Goal: Transaction & Acquisition: Obtain resource

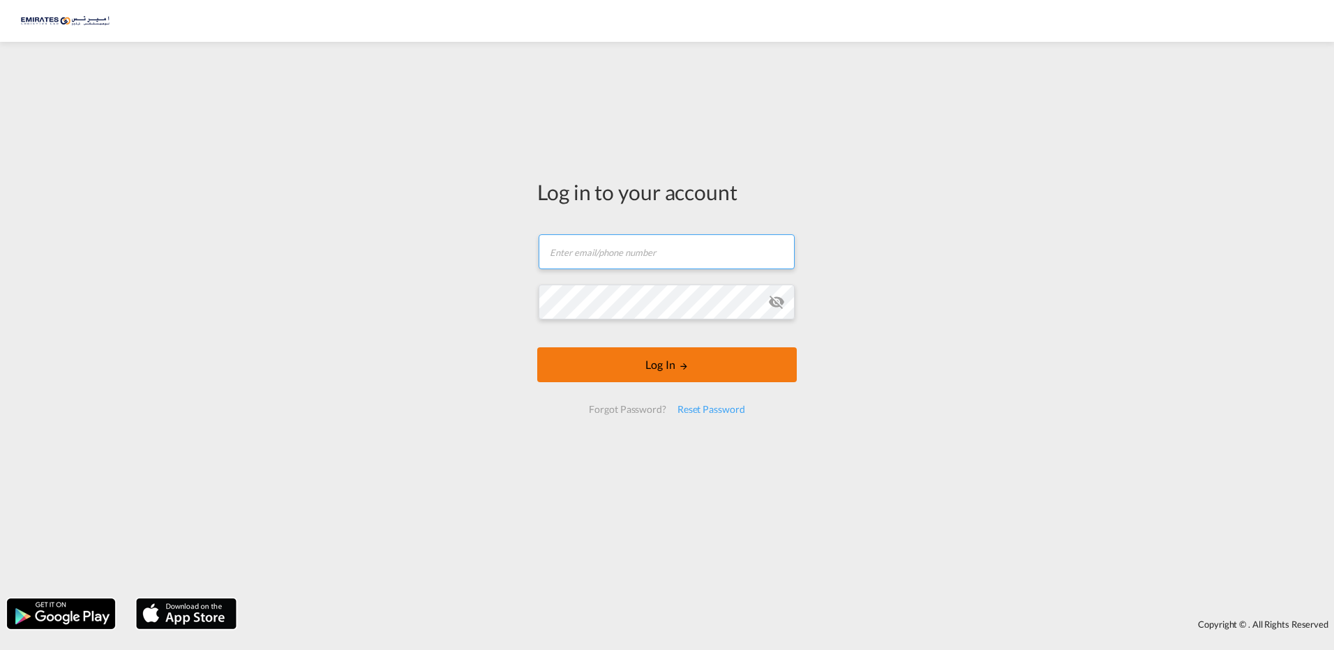
type input "[EMAIL_ADDRESS][DOMAIN_NAME]"
click at [690, 366] on button "Log In" at bounding box center [667, 365] width 260 height 35
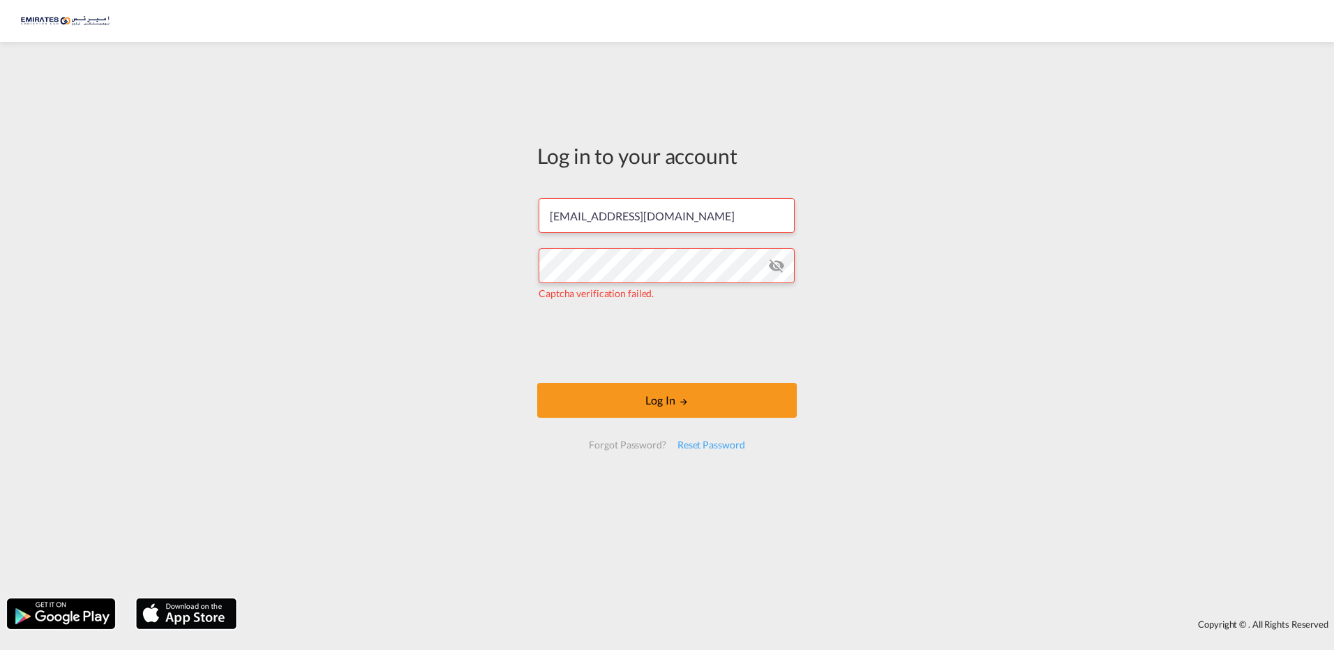
click at [773, 266] on md-icon "icon-eye-off" at bounding box center [776, 265] width 17 height 17
click at [632, 403] on button "Log In" at bounding box center [667, 400] width 260 height 35
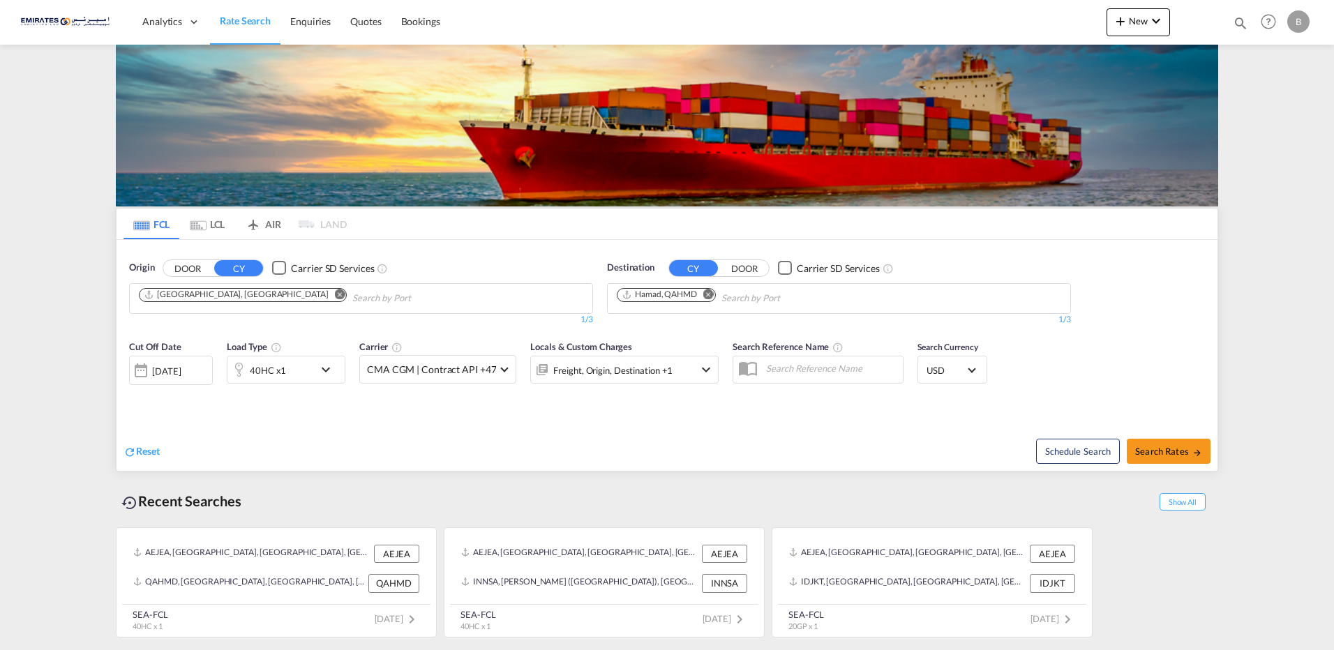
click at [710, 295] on md-icon "Remove" at bounding box center [708, 294] width 10 height 10
click at [693, 294] on body "Analytics Dashboard Rate Search Enquiries Quotes Bookings" at bounding box center [667, 325] width 1334 height 650
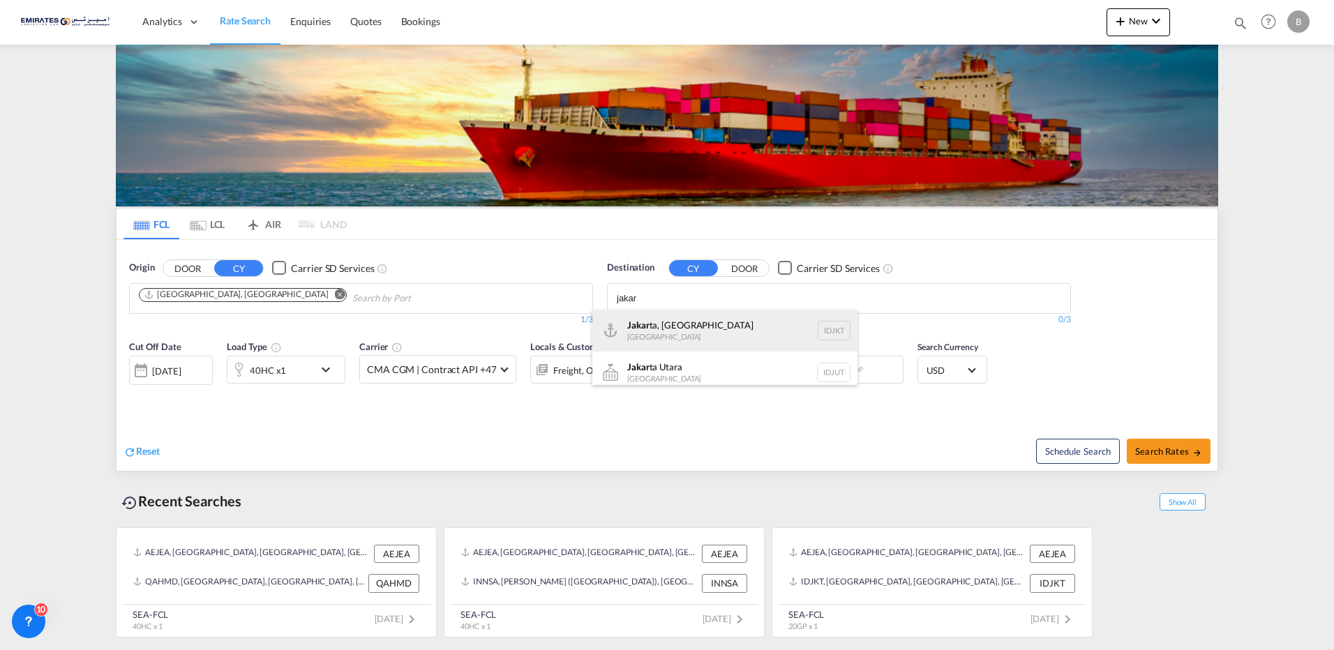
type input "jakar"
click at [685, 329] on div "Jakar ta, Java [GEOGRAPHIC_DATA] IDJKT" at bounding box center [724, 331] width 265 height 42
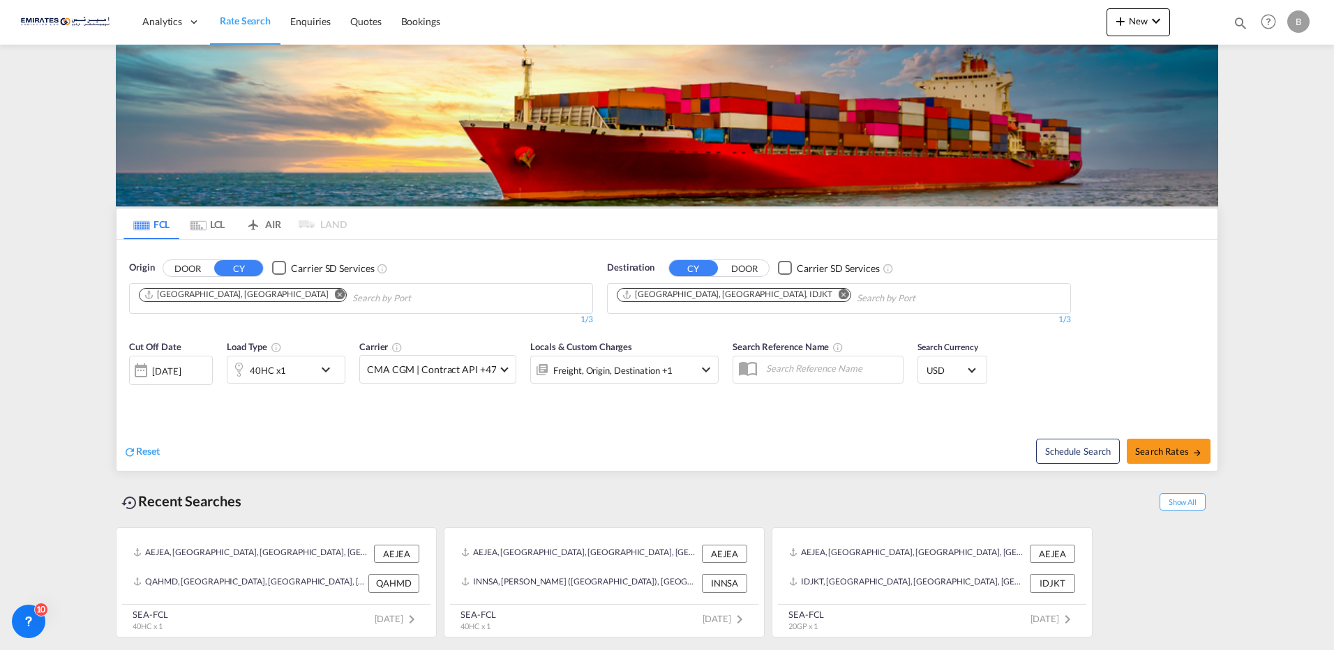
click at [328, 369] on md-icon "icon-chevron-down" at bounding box center [330, 369] width 24 height 17
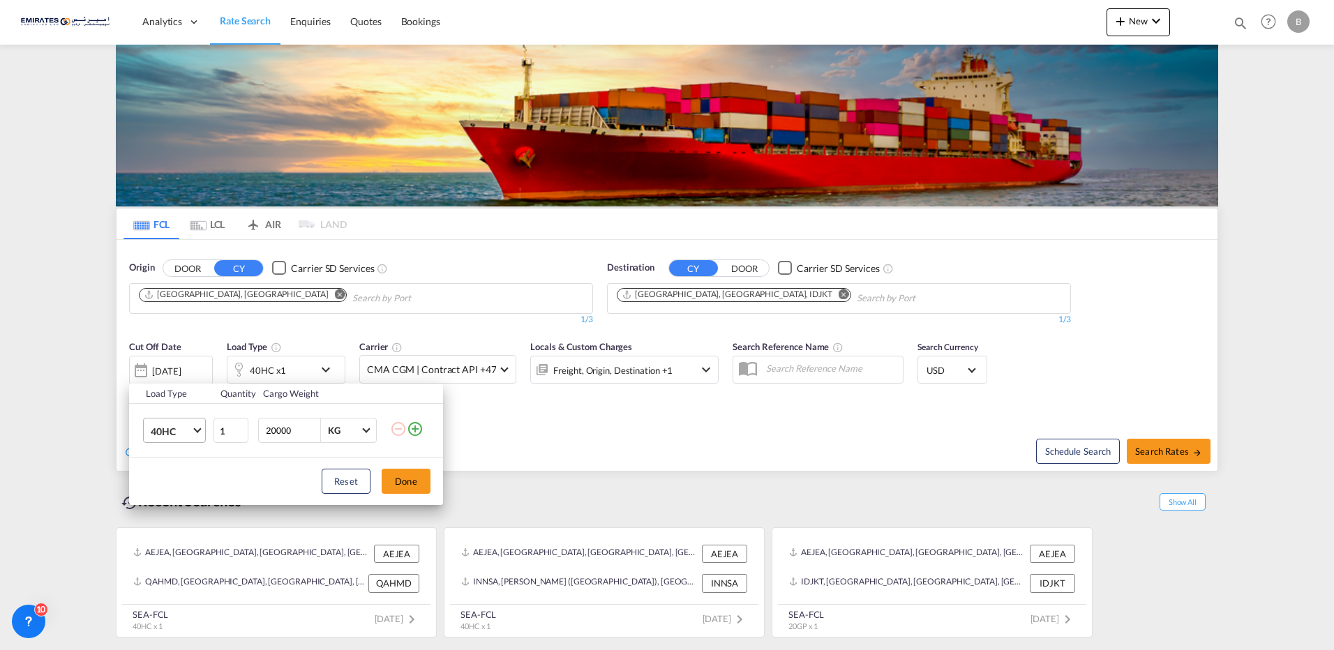
click at [197, 433] on span "Choose: \a40HC" at bounding box center [197, 430] width 8 height 8
click at [170, 364] on div "20GP" at bounding box center [163, 364] width 24 height 14
click at [410, 486] on button "Done" at bounding box center [406, 481] width 49 height 25
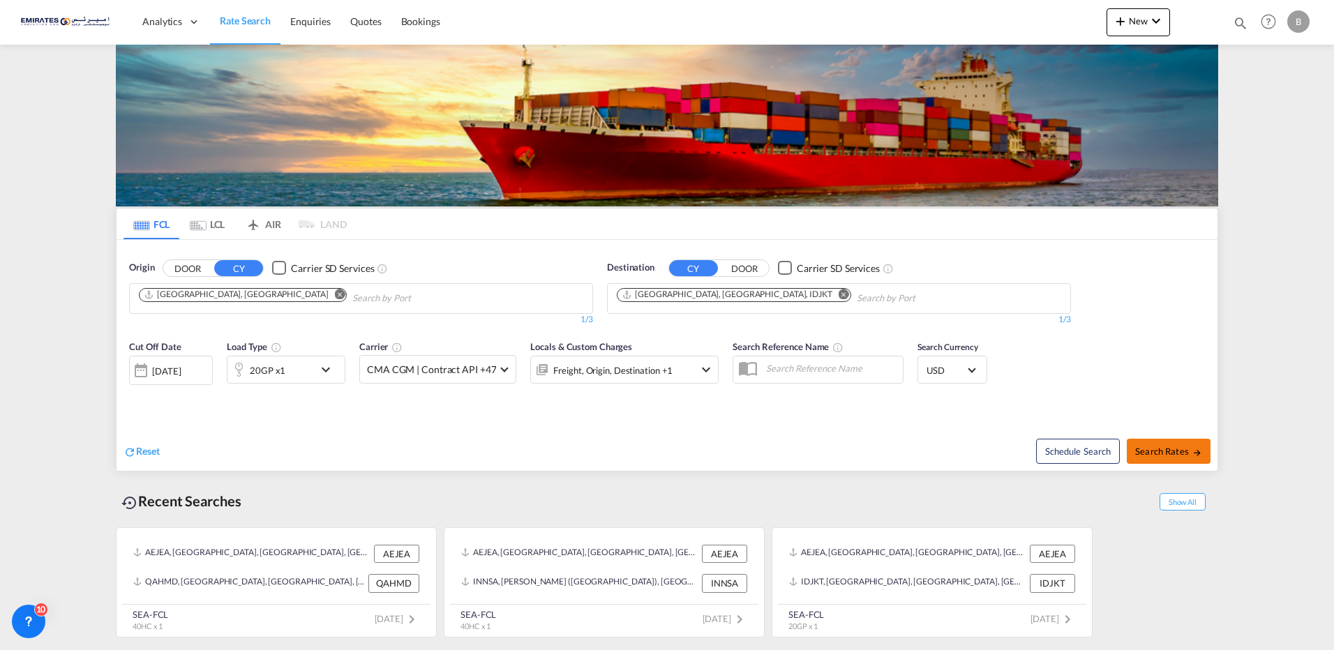
click at [1172, 450] on span "Search Rates" at bounding box center [1168, 451] width 67 height 11
type input "AEJEA to IDJKT / [DATE]"
